Goal: Find specific page/section

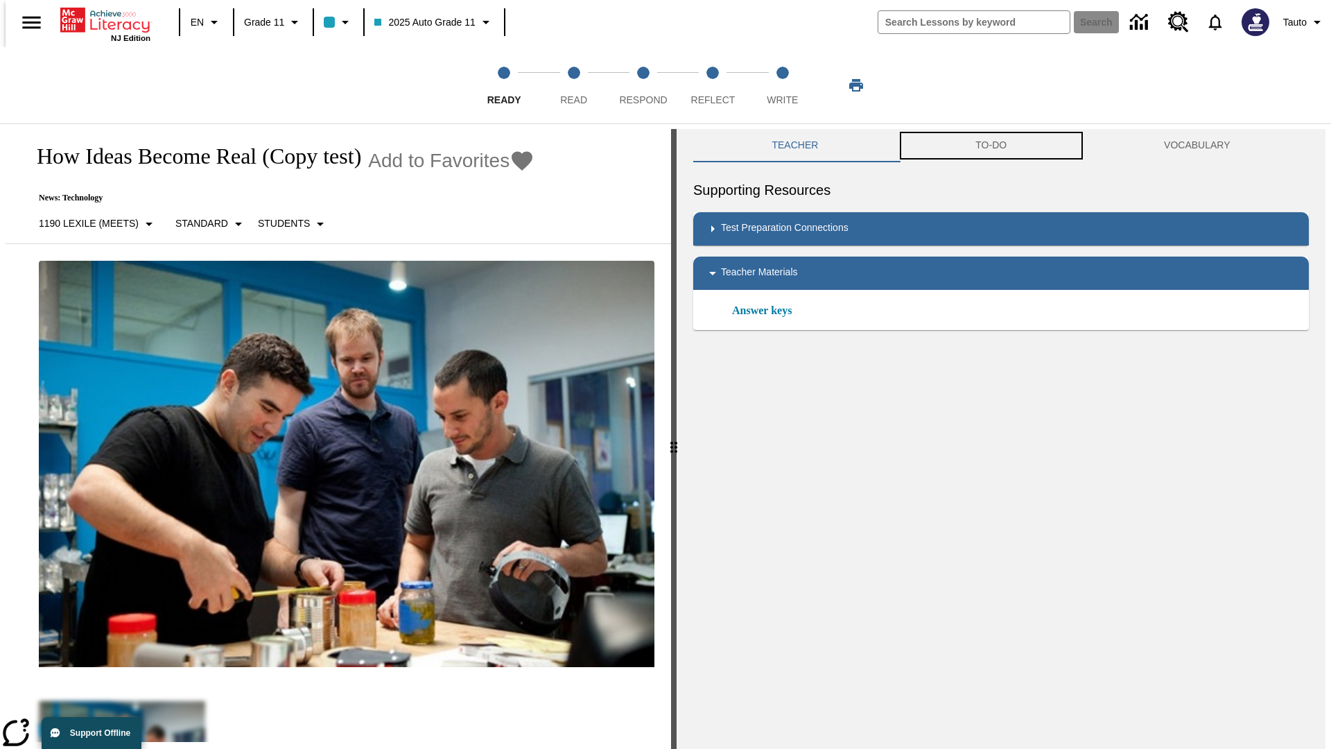
click at [991, 146] on button "TO-DO" at bounding box center [991, 145] width 189 height 33
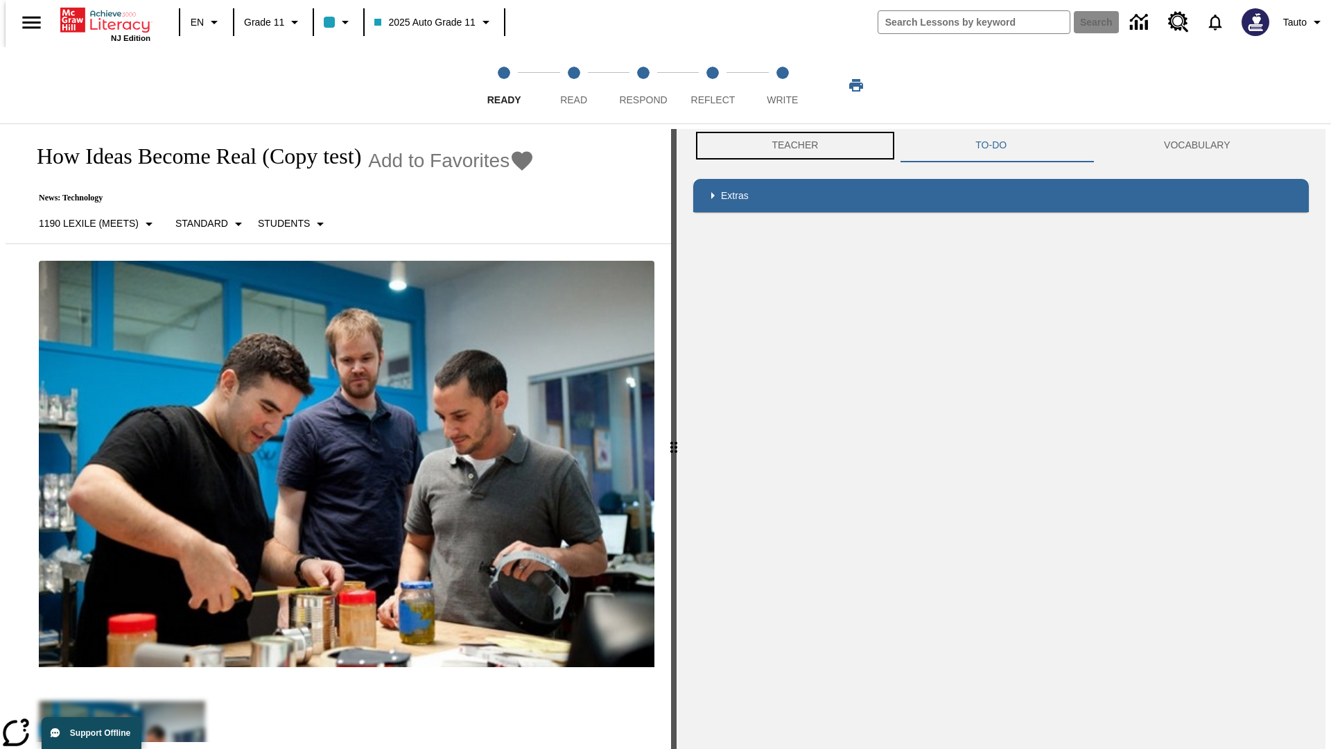
click at [791, 146] on button "Teacher" at bounding box center [795, 145] width 204 height 33
